Goal: Find specific page/section: Find specific page/section

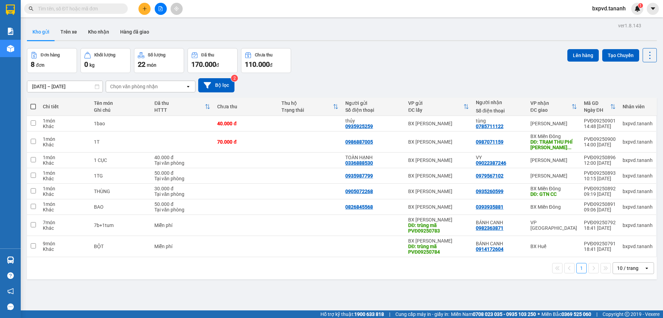
drag, startPoint x: 261, startPoint y: 35, endPoint x: 13, endPoint y: 31, distance: 247.8
click at [10, 31] on img at bounding box center [10, 31] width 7 height 7
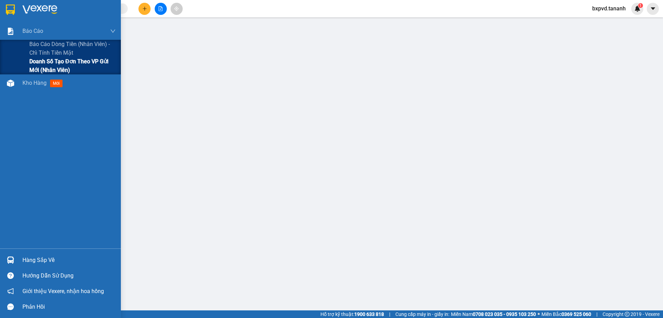
click at [46, 66] on span "Doanh số tạo đơn theo VP gửi mới (nhân viên)" at bounding box center [72, 65] width 86 height 17
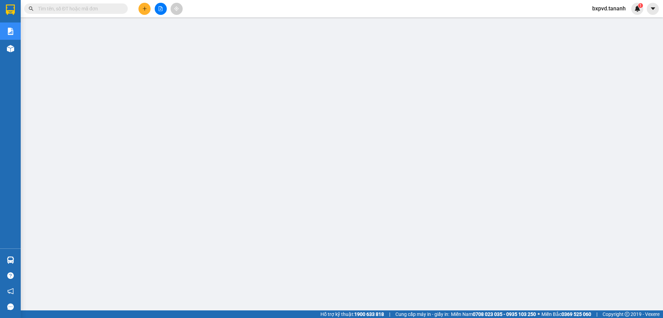
click at [81, 9] on input "text" at bounding box center [79, 9] width 82 height 8
paste input "0356812932"
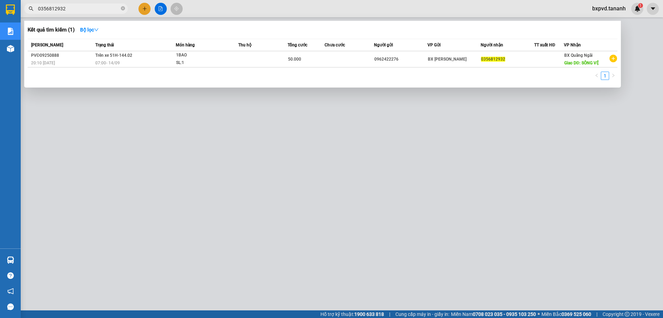
type input "0356812932"
